Goal: Task Accomplishment & Management: Manage account settings

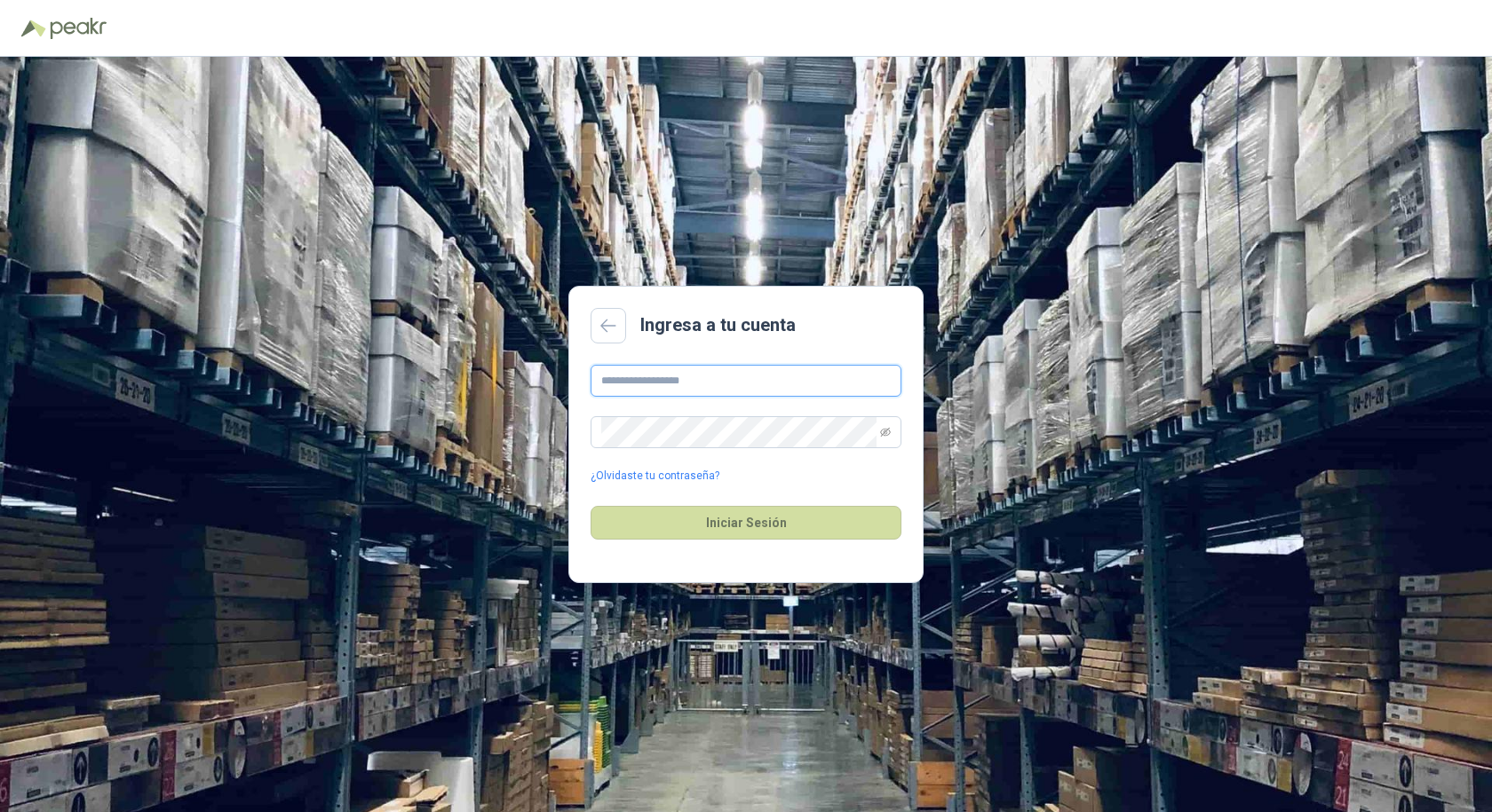
click at [761, 388] on input "text" at bounding box center [746, 380] width 311 height 32
type input "**********"
click at [738, 389] on input "text" at bounding box center [746, 380] width 311 height 32
type input "**********"
